Goal: Task Accomplishment & Management: Use online tool/utility

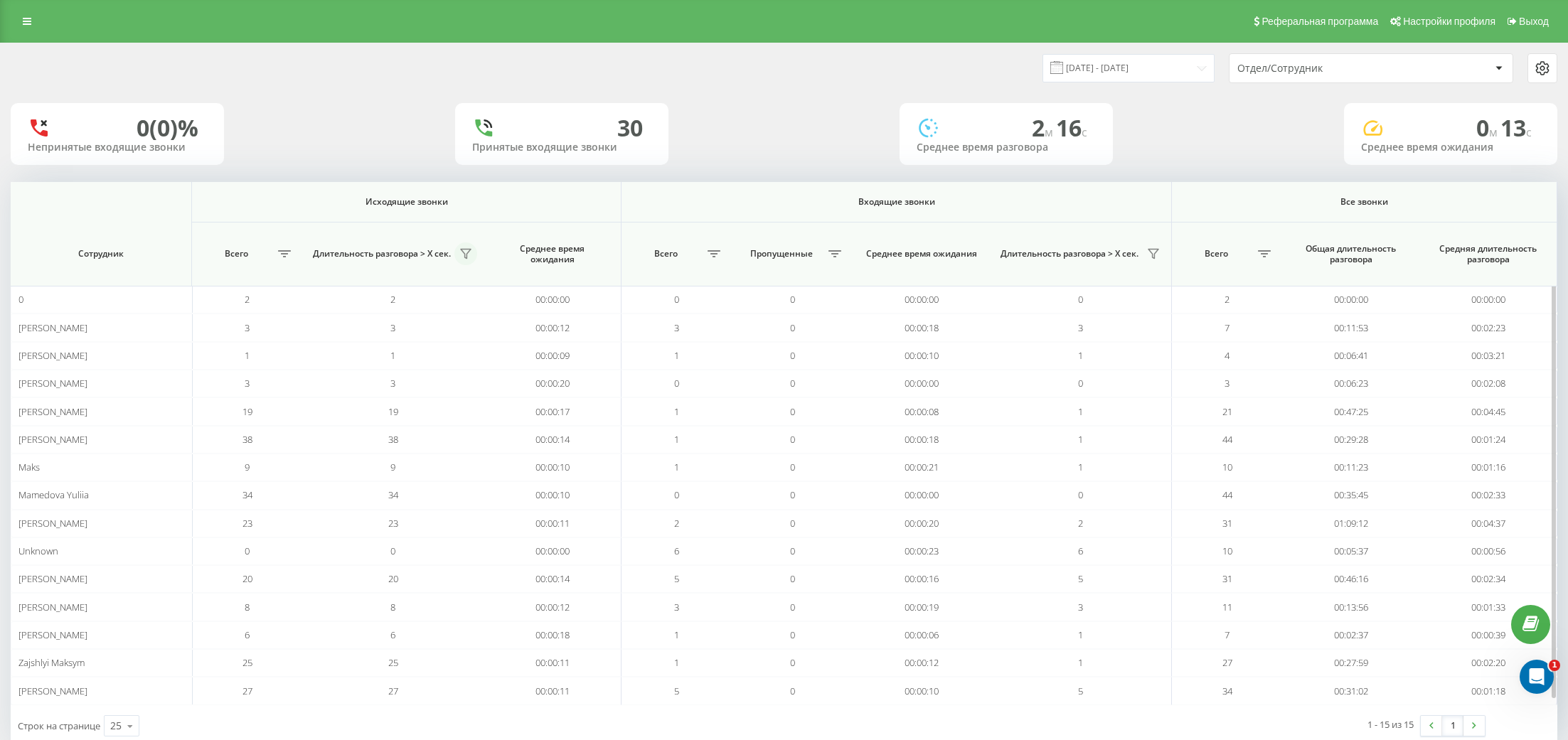
click at [467, 250] on icon at bounding box center [466, 255] width 10 height 10
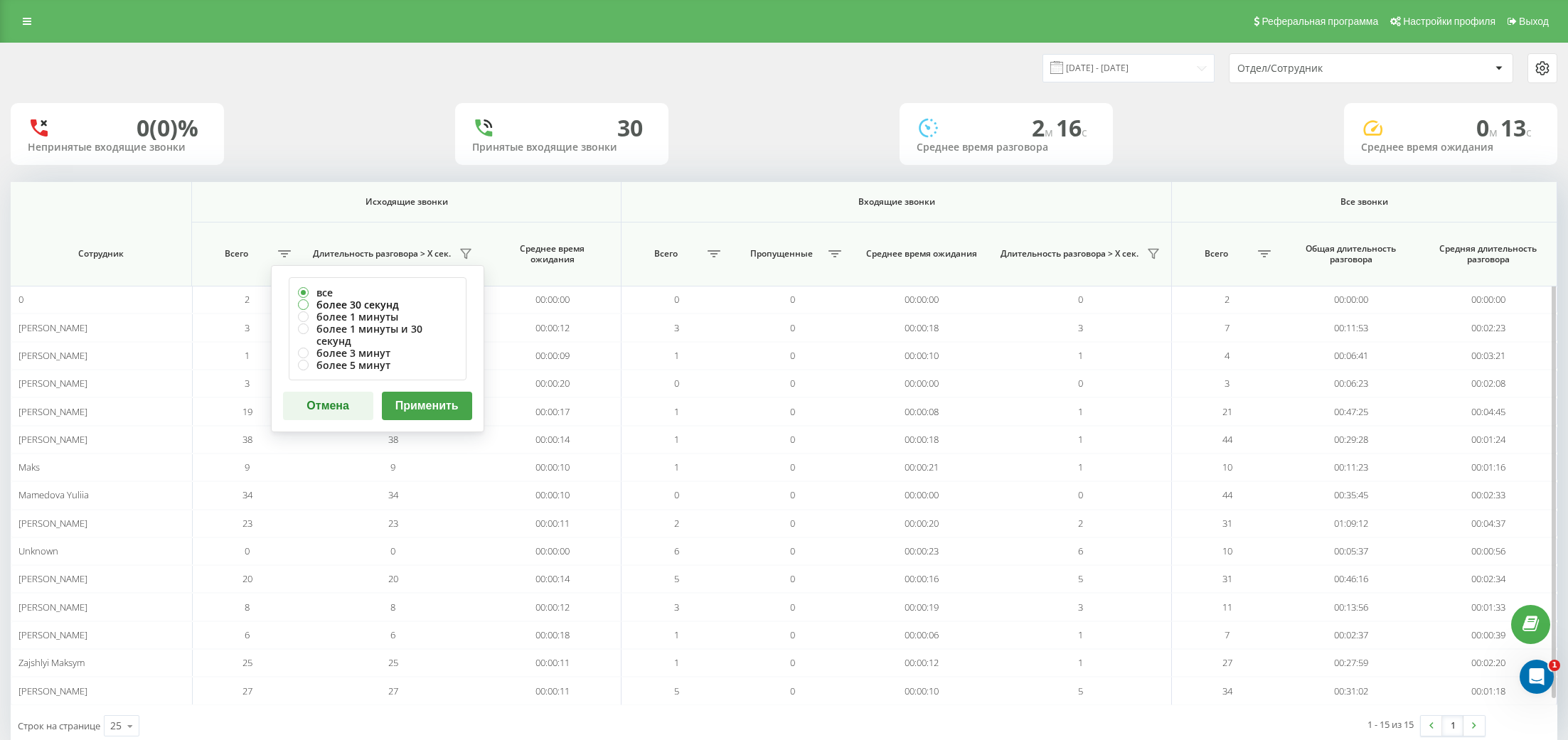
click at [389, 301] on label "более 30 секунд" at bounding box center [378, 304] width 159 height 12
radio input "true"
click at [429, 391] on button "Применить" at bounding box center [426, 405] width 90 height 28
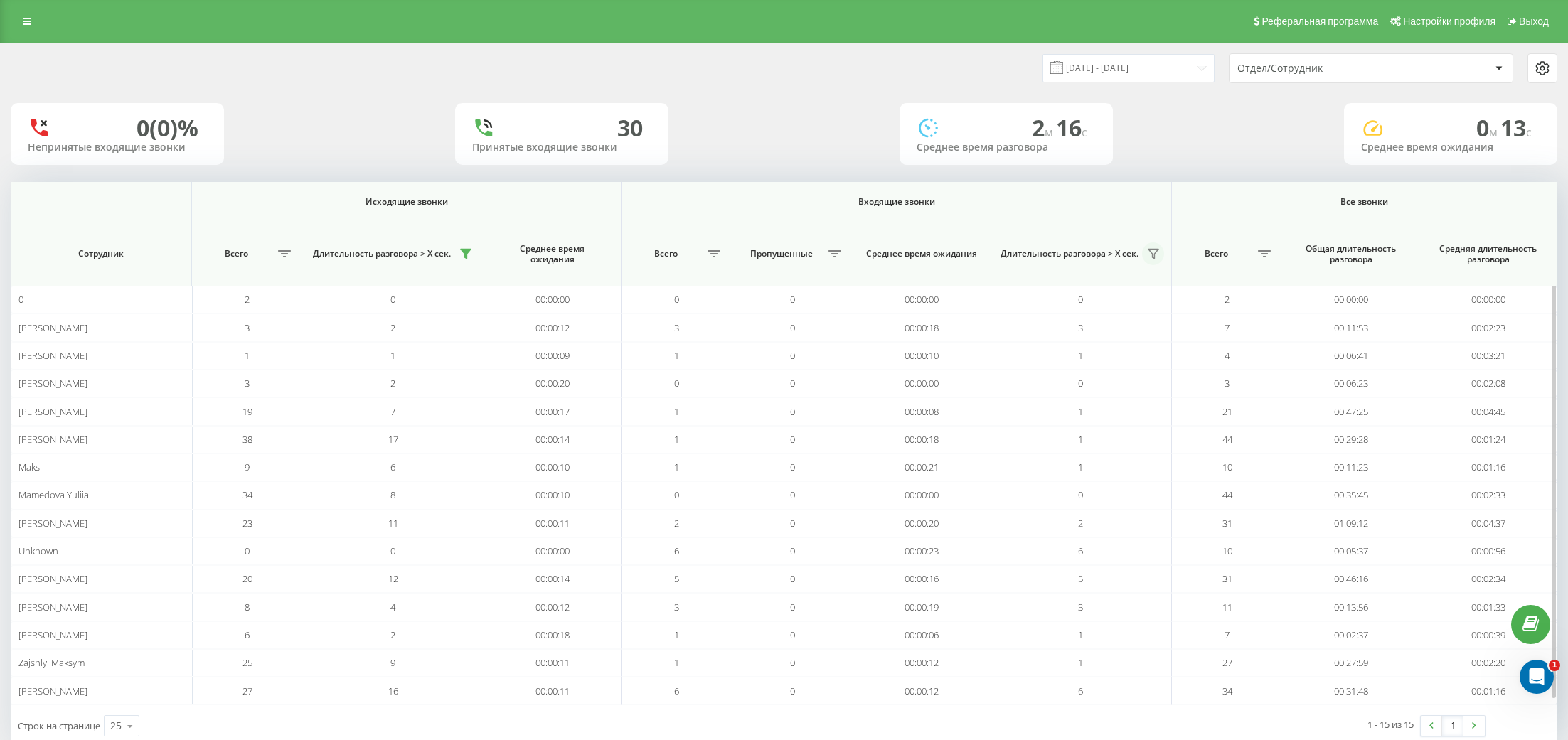
click at [1157, 258] on icon at bounding box center [1154, 254] width 12 height 12
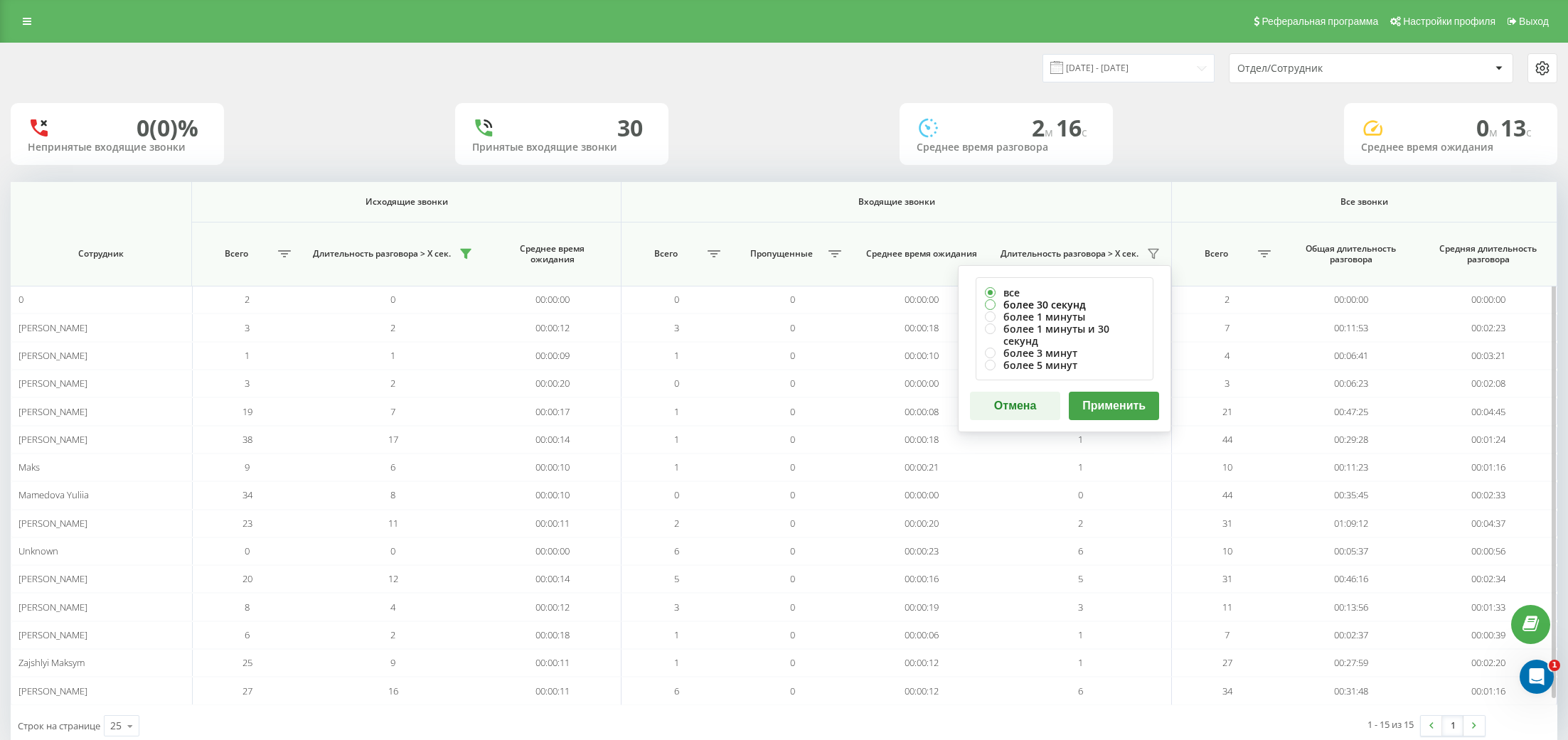
click at [1063, 298] on label "более 30 секунд" at bounding box center [1065, 304] width 159 height 12
radio input "true"
click at [1116, 397] on button "Применить" at bounding box center [1113, 405] width 90 height 28
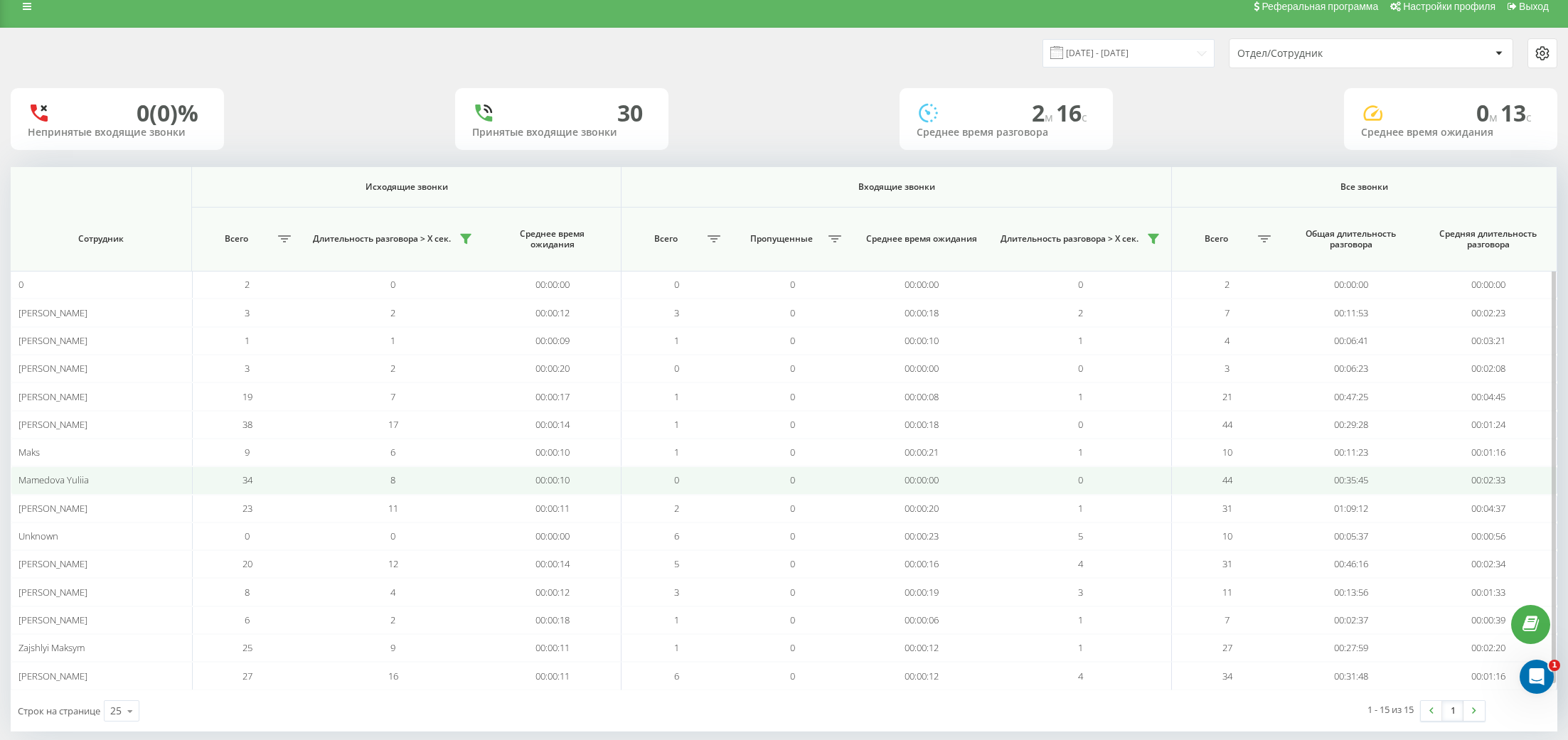
scroll to position [29, 0]
